Goal: Information Seeking & Learning: Learn about a topic

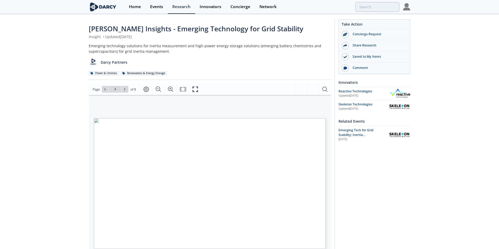
click at [233, 218] on span "additional out-of-market synchronous" at bounding box center [237, 218] width 41 height 2
click at [197, 90] on icon "Fullscreen" at bounding box center [195, 89] width 6 height 6
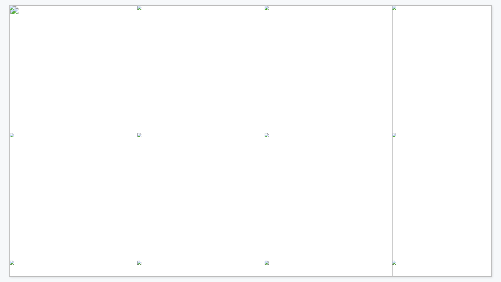
click at [429, 200] on span "Technologies (GET)" at bounding box center [449, 198] width 47 height 5
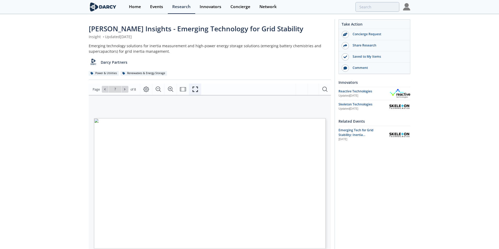
click at [191, 91] on button "Fullscreen" at bounding box center [195, 89] width 12 height 11
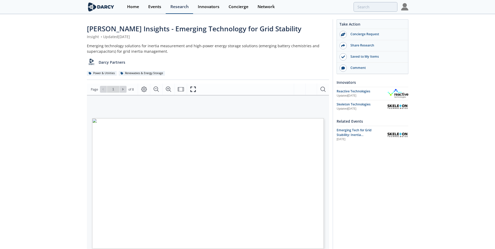
click at [175, 11] on link "Research" at bounding box center [179, 7] width 27 height 14
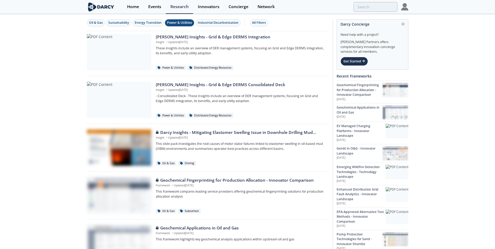
click at [171, 23] on div "Power & Utilities" at bounding box center [179, 22] width 25 height 5
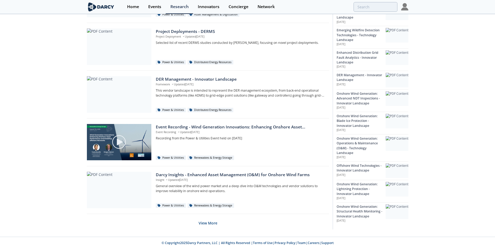
scroll to position [292, 0]
click at [214, 223] on button "View More" at bounding box center [208, 222] width 19 height 13
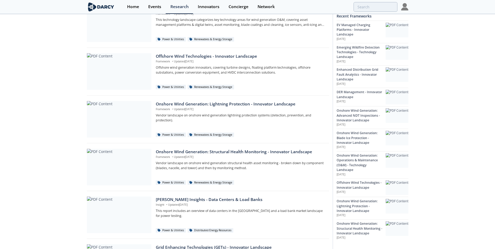
scroll to position [658, 0]
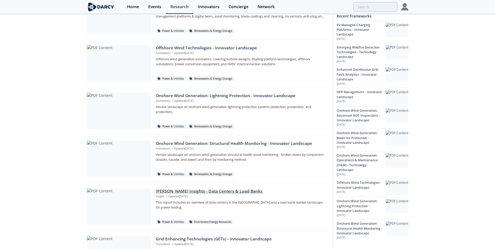
click at [168, 192] on div "Darcy Insights - Data Centers & Load Banks" at bounding box center [240, 191] width 169 height 6
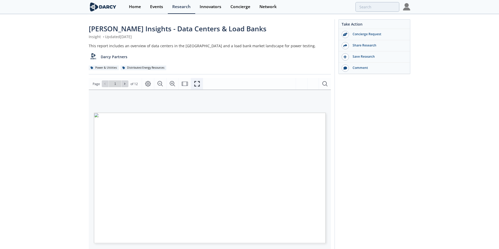
click at [198, 83] on icon "Fullscreen" at bounding box center [197, 84] width 6 height 6
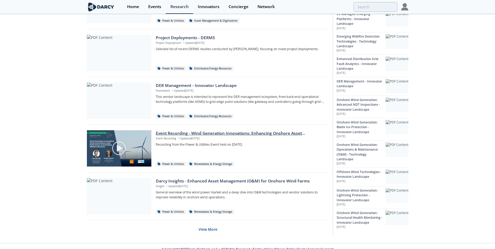
scroll to position [292, 0]
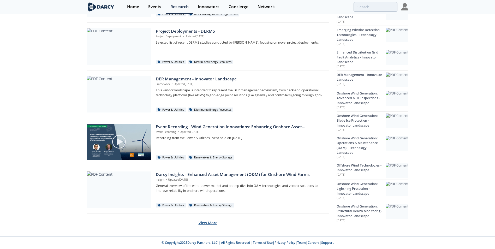
click at [209, 222] on button "View More" at bounding box center [208, 222] width 19 height 13
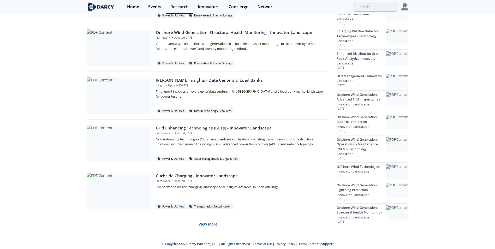
scroll to position [770, 0]
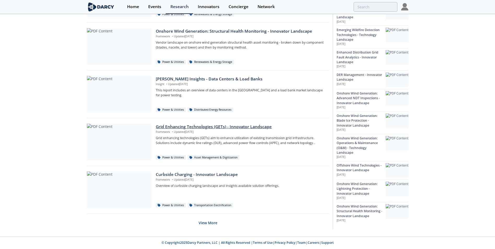
click at [161, 128] on div "Grid Enhancing Technologies (GETs) - Innovator Landscape" at bounding box center [240, 127] width 169 height 6
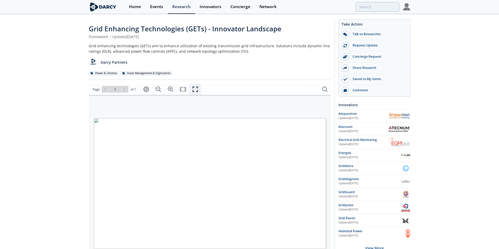
click at [193, 89] on icon "Fullscreen" at bounding box center [195, 89] width 6 height 6
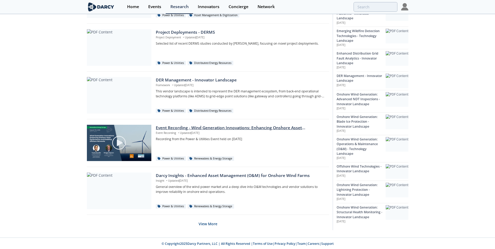
scroll to position [292, 0]
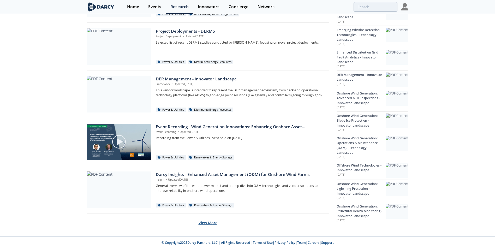
click at [210, 222] on button "View More" at bounding box center [208, 222] width 19 height 13
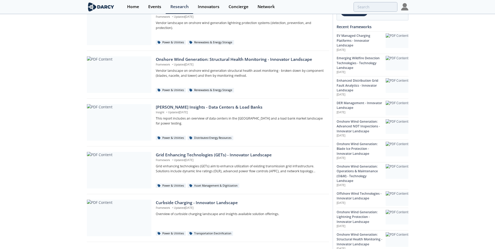
scroll to position [770, 0]
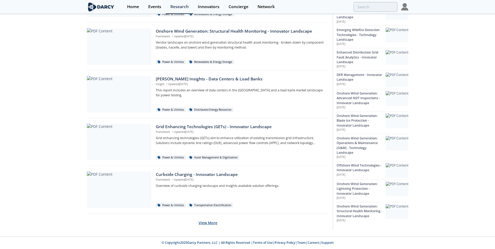
click at [211, 224] on button "View More" at bounding box center [208, 222] width 19 height 13
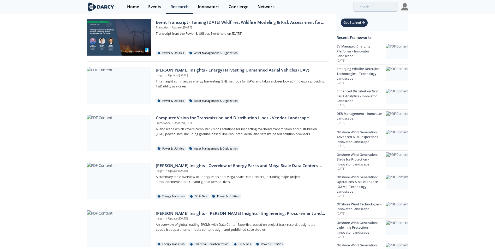
scroll to position [1248, 0]
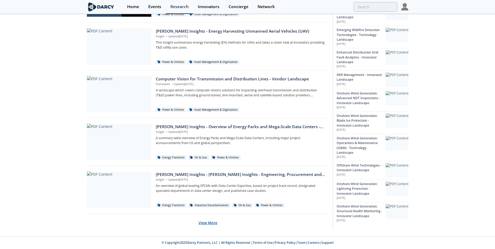
click at [206, 225] on button "View More" at bounding box center [208, 222] width 19 height 13
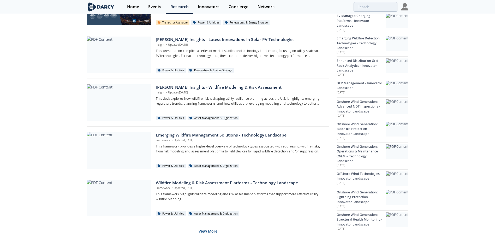
scroll to position [1717, 0]
click at [214, 231] on button "View More" at bounding box center [208, 230] width 19 height 13
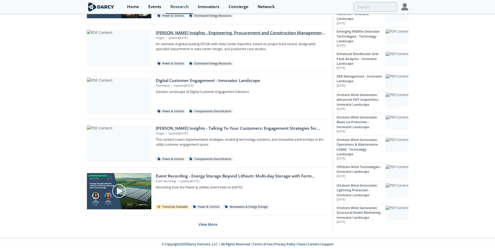
scroll to position [2203, 0]
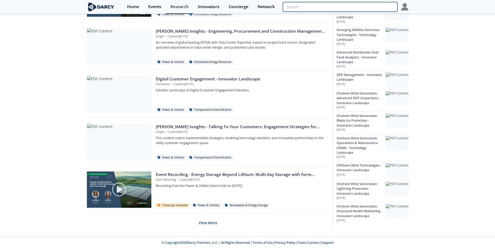
click at [362, 7] on input "search" at bounding box center [340, 7] width 114 height 10
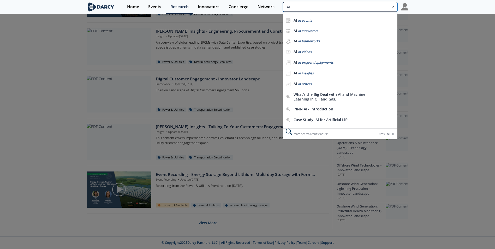
type input "AI"
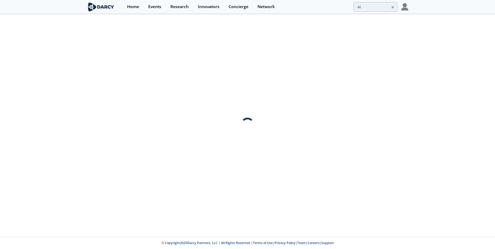
scroll to position [0, 0]
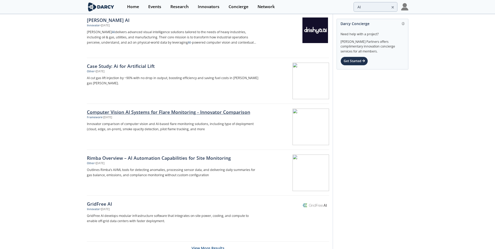
scroll to position [733, 0]
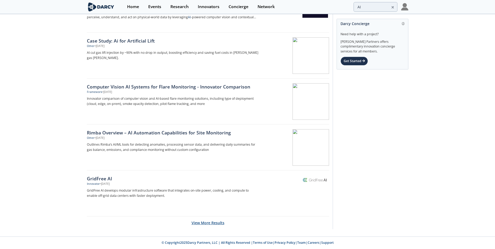
click at [212, 224] on button "View More Results" at bounding box center [208, 222] width 33 height 13
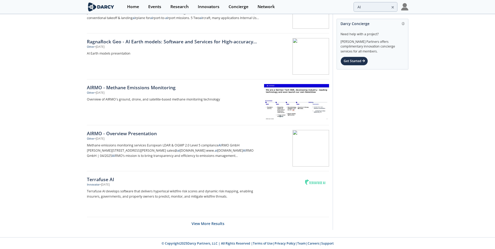
scroll to position [1652, 0]
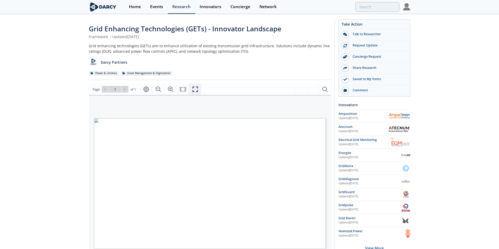
click at [197, 89] on icon "Fullscreen" at bounding box center [195, 89] width 6 height 6
